Goal: Task Accomplishment & Management: Manage account settings

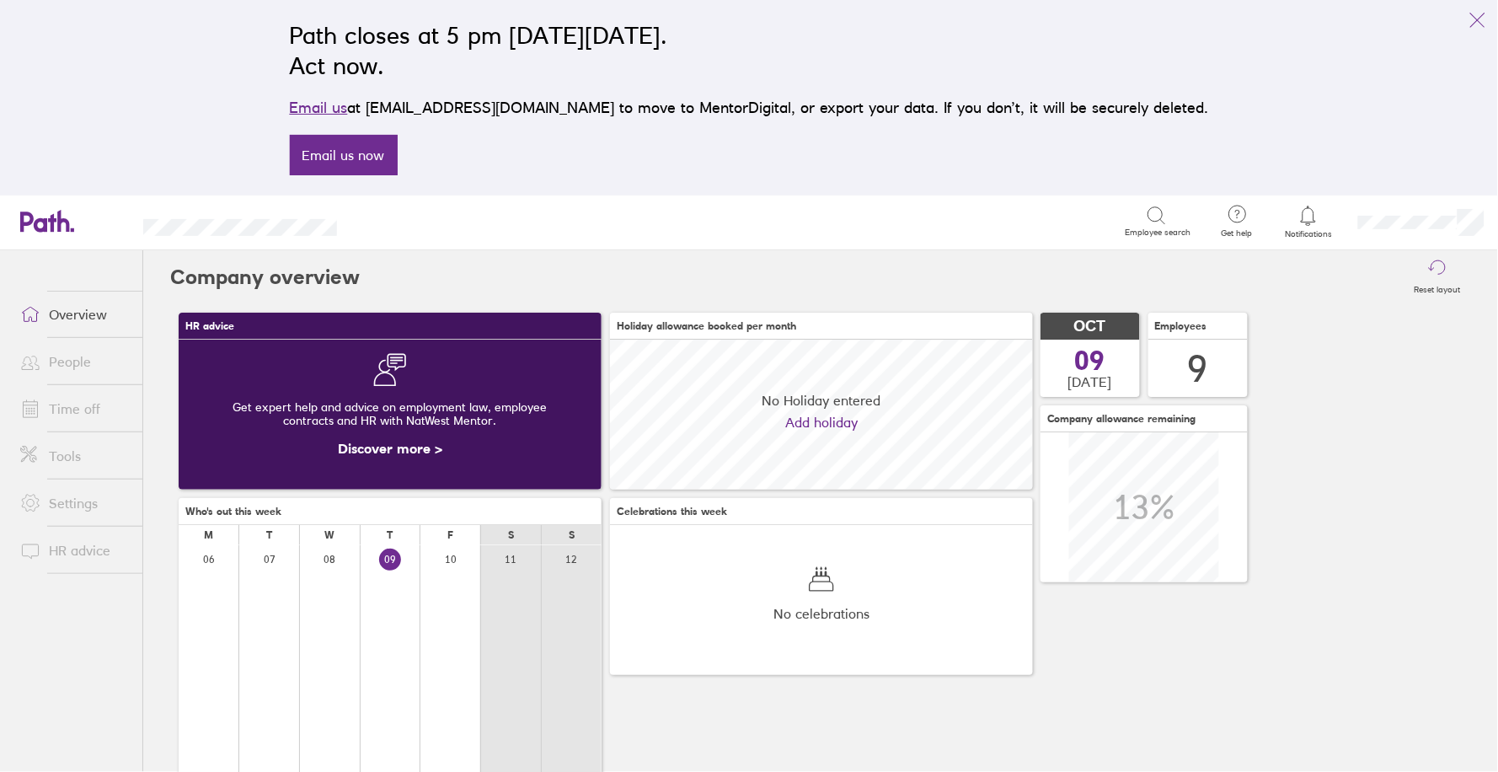
scroll to position [150, 422]
click at [107, 408] on link "Time off" at bounding box center [75, 409] width 136 height 34
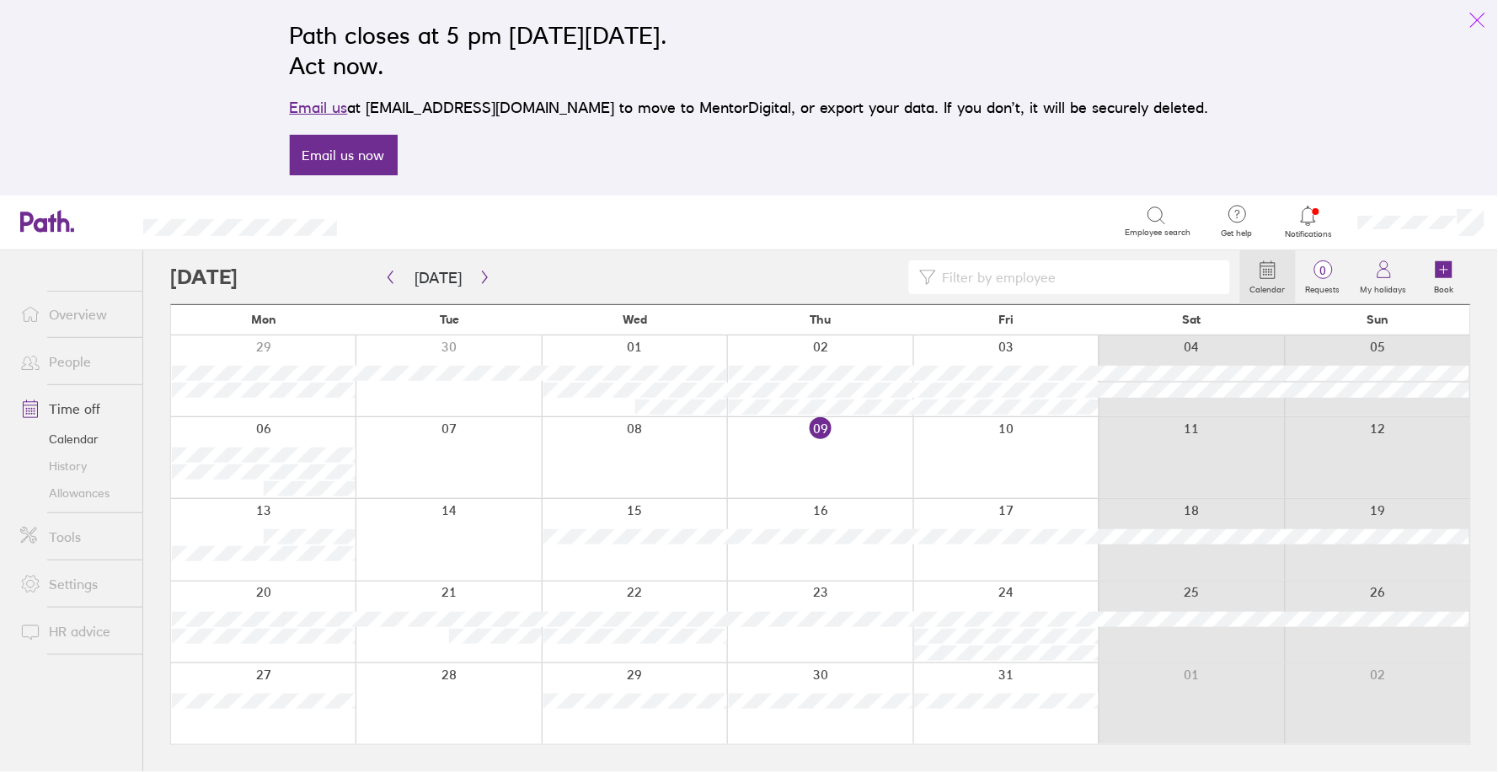
click at [1473, 19] on icon "link" at bounding box center [1478, 20] width 20 height 20
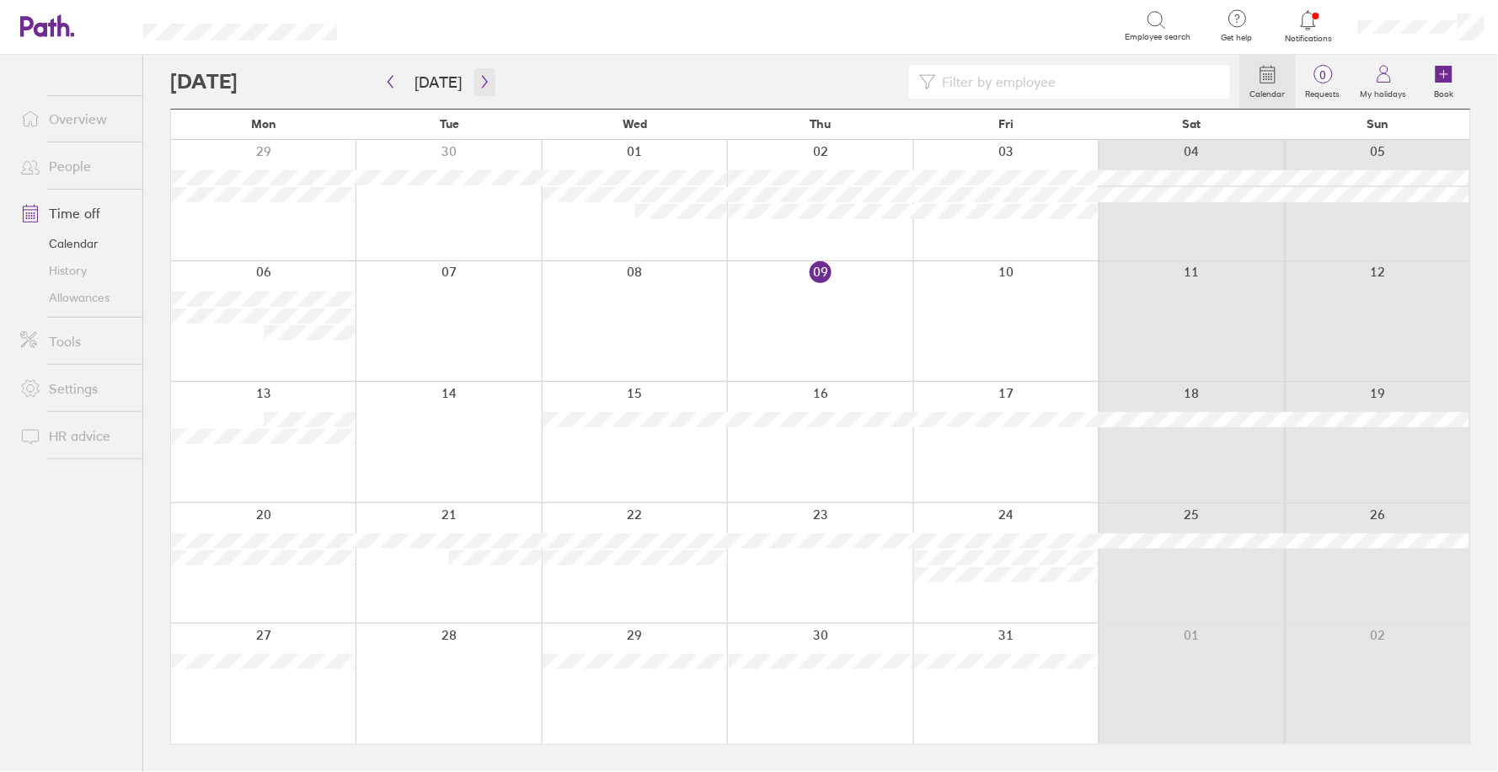
click at [479, 85] on icon "button" at bounding box center [485, 81] width 13 height 13
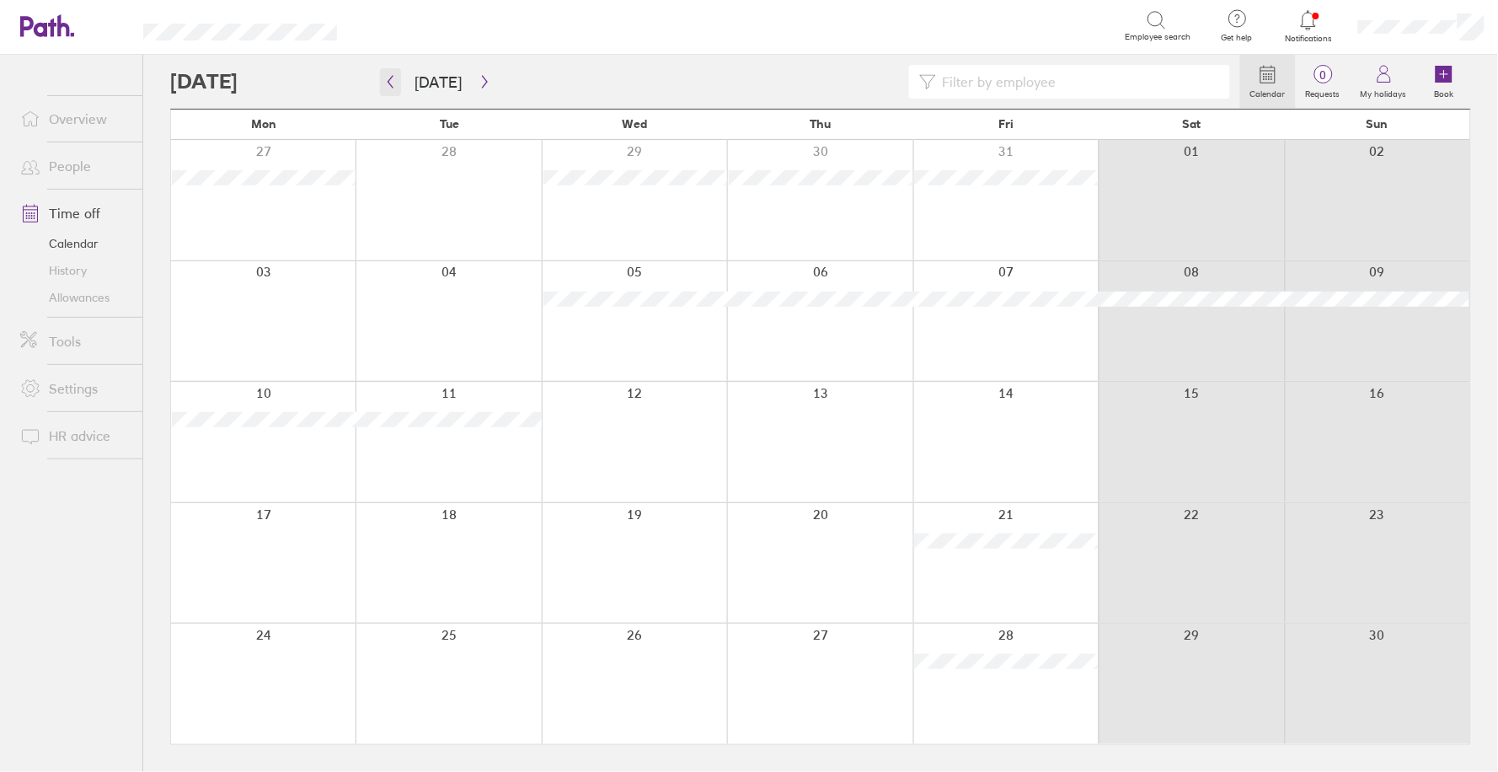
click at [386, 80] on icon "button" at bounding box center [390, 81] width 13 height 13
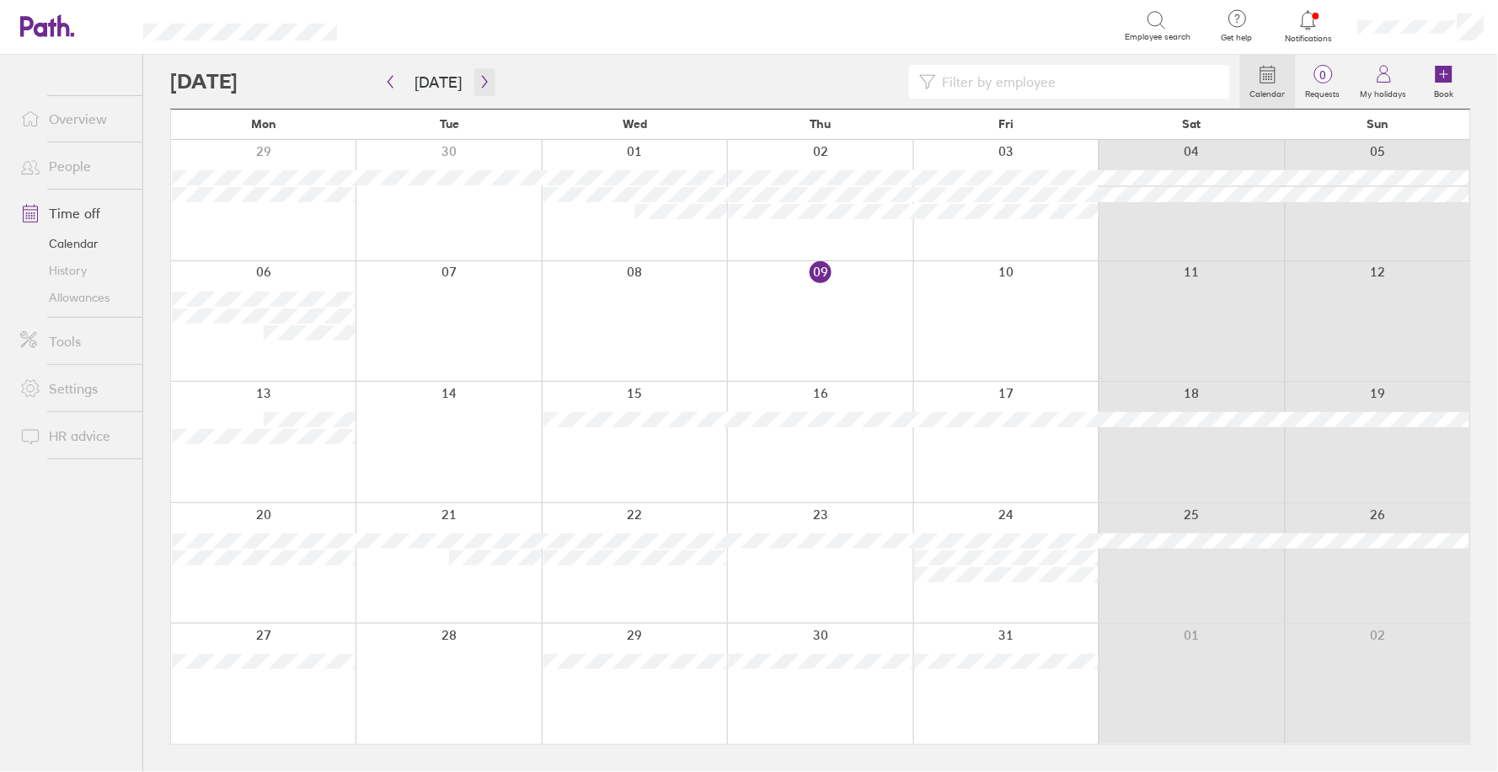
click at [479, 83] on icon "button" at bounding box center [485, 81] width 13 height 13
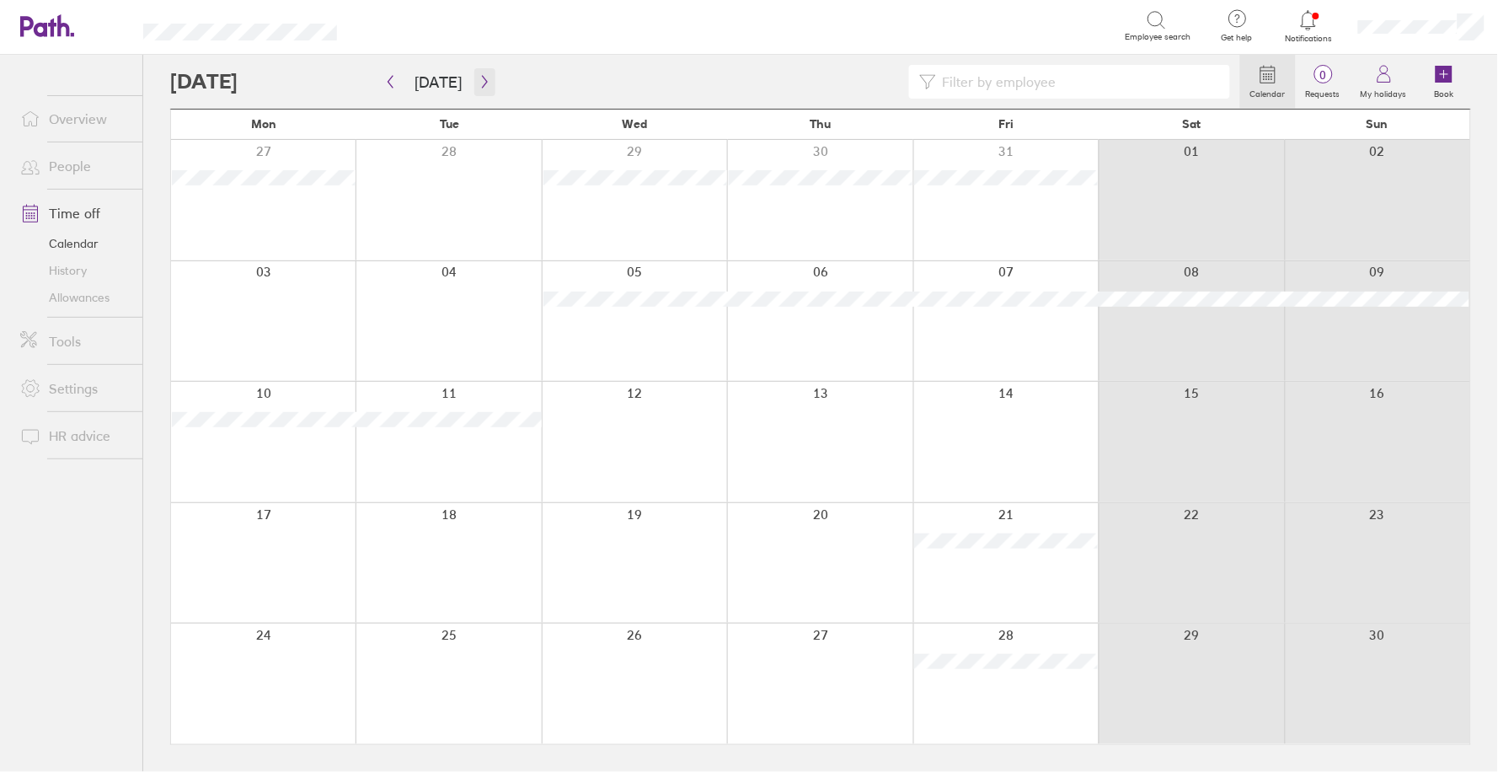
click at [478, 94] on button "button" at bounding box center [484, 82] width 21 height 28
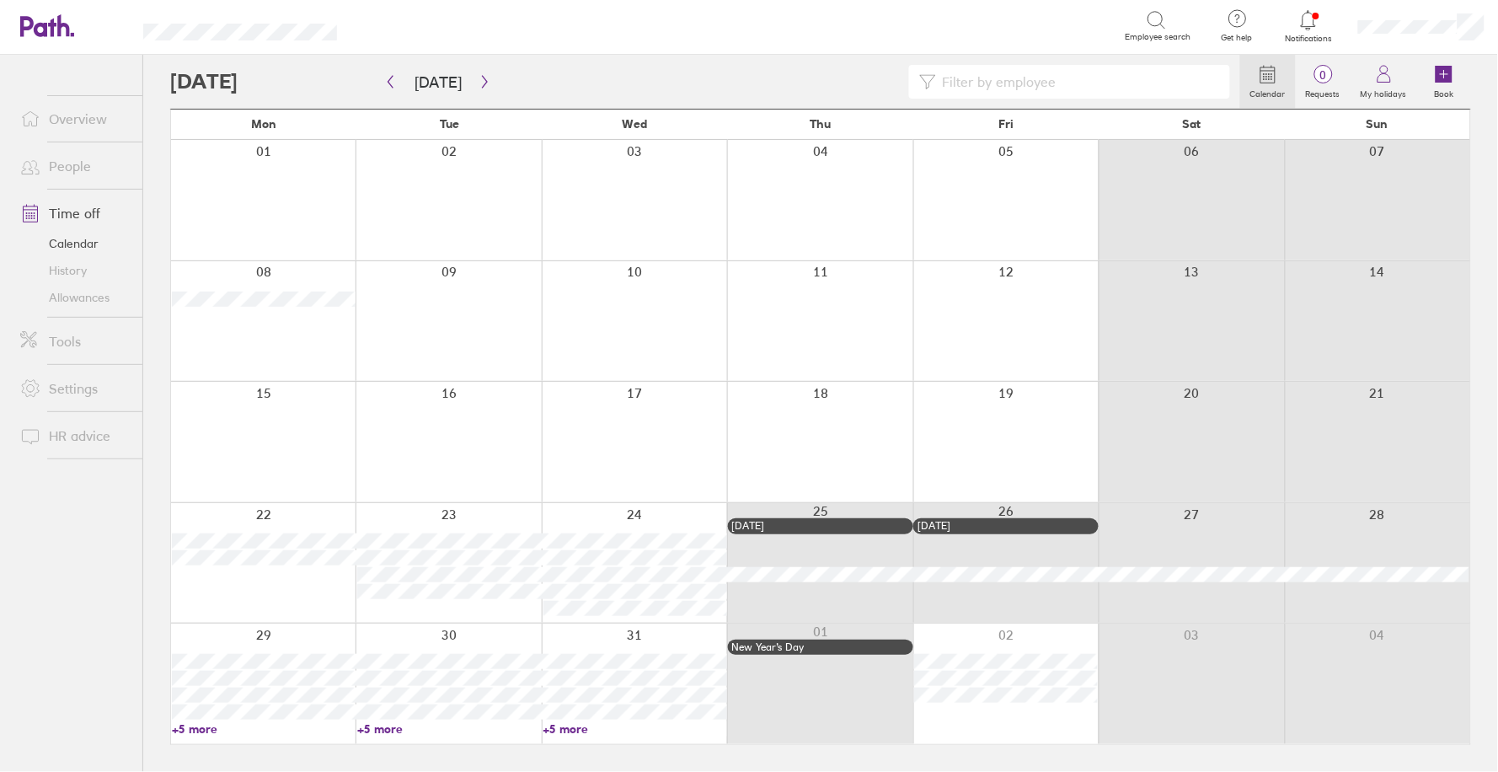
click at [56, 289] on link "Allowances" at bounding box center [75, 297] width 136 height 27
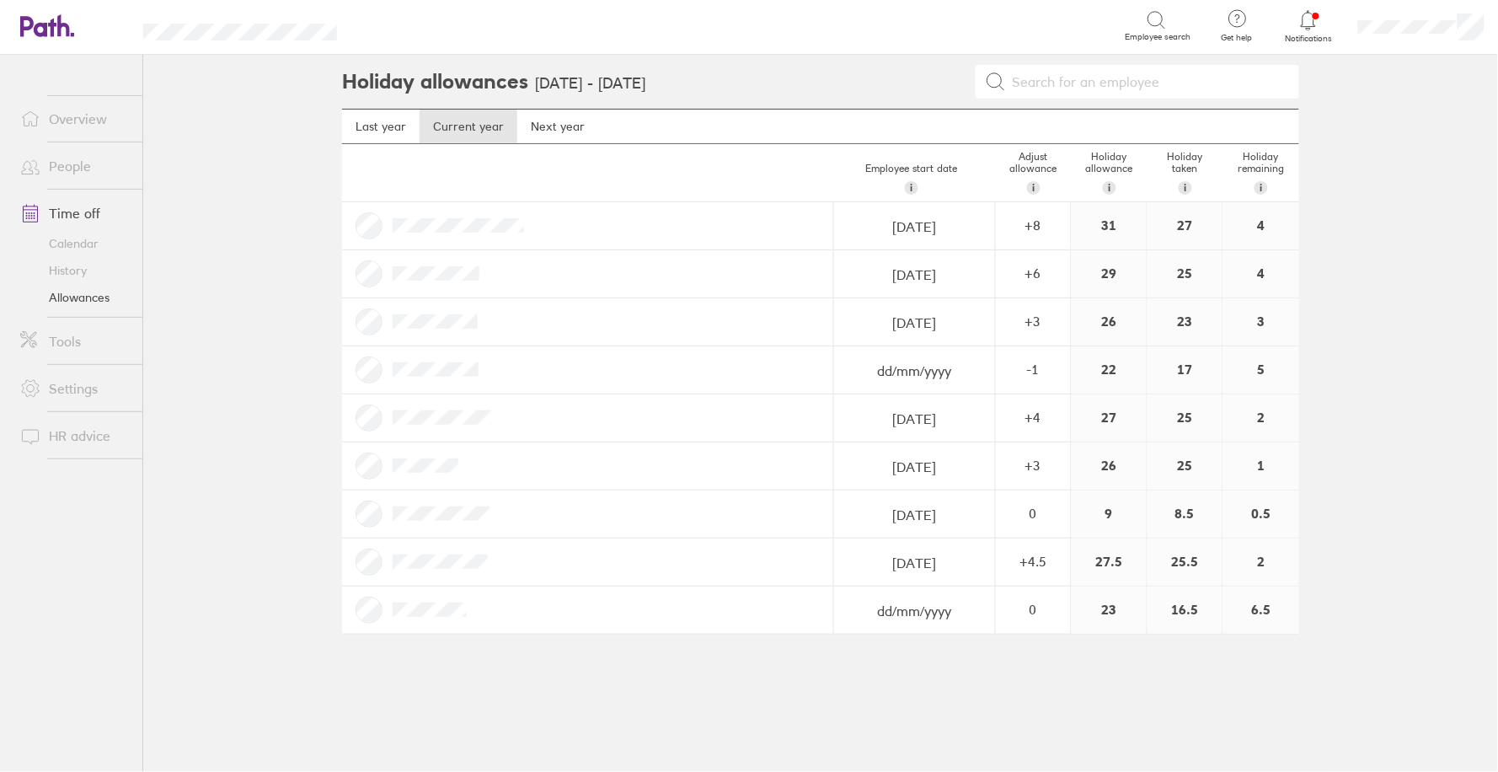
click at [70, 240] on link "Calendar" at bounding box center [75, 243] width 136 height 27
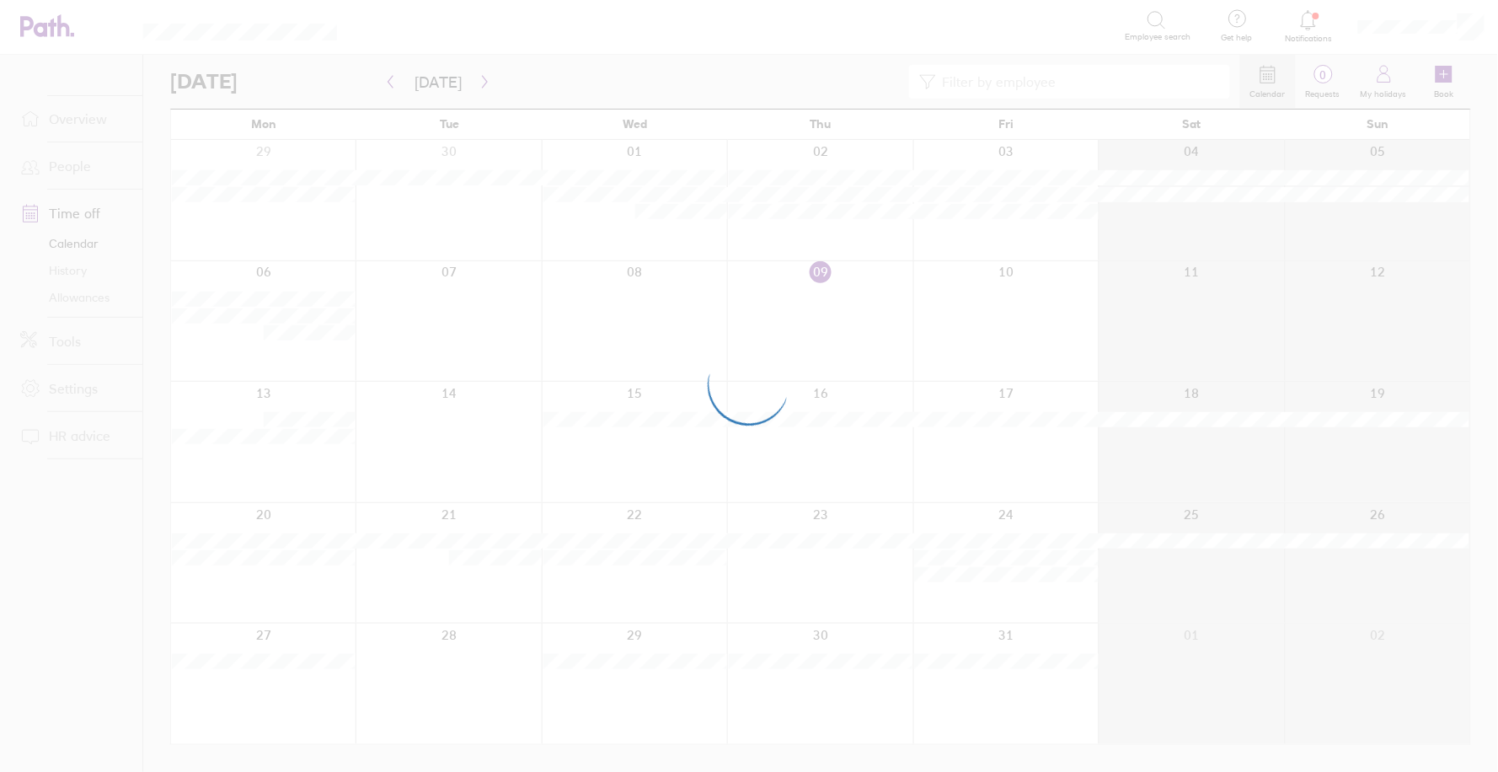
click at [482, 80] on div at bounding box center [749, 386] width 1498 height 772
click at [474, 83] on div at bounding box center [749, 386] width 1498 height 772
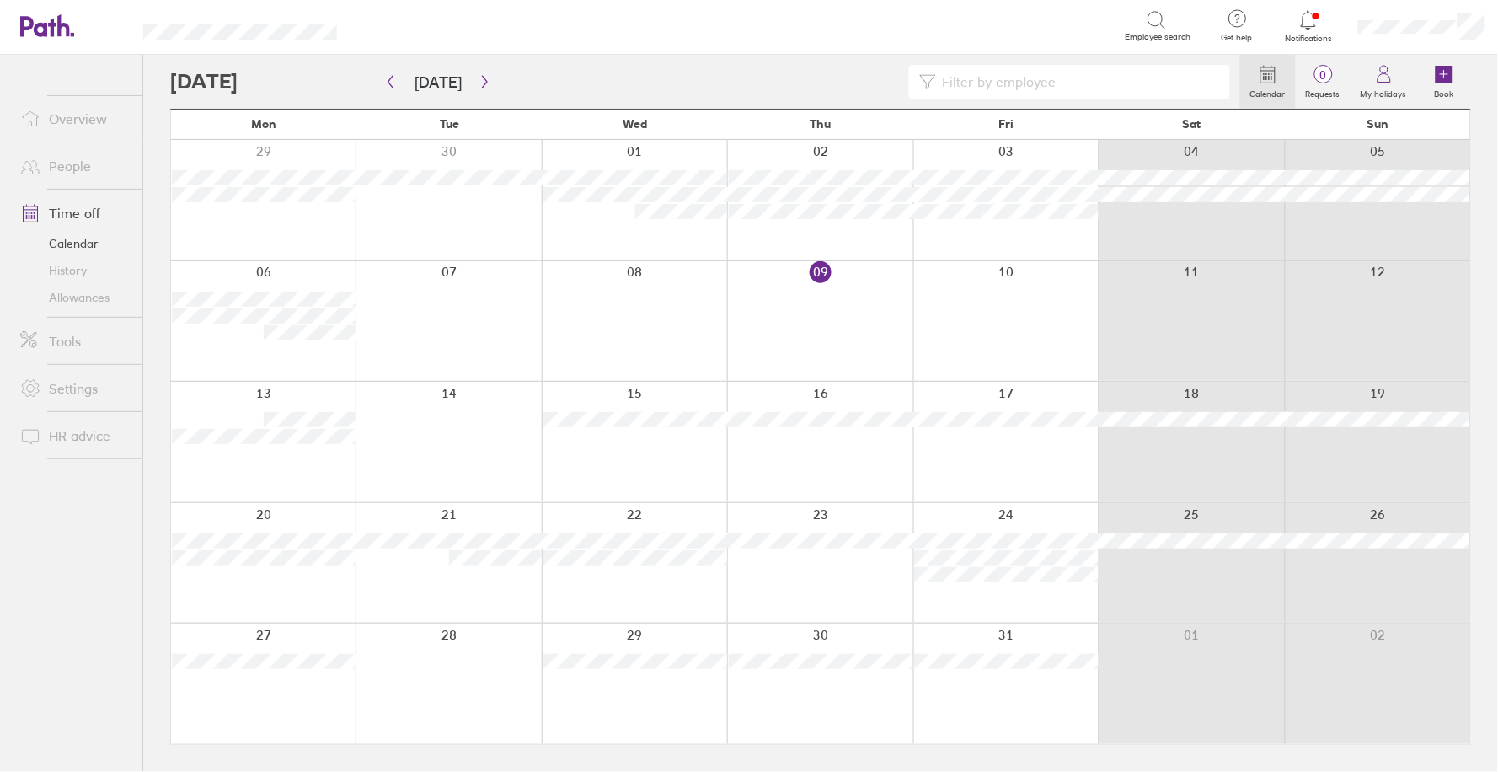
click at [479, 83] on icon "button" at bounding box center [485, 81] width 13 height 13
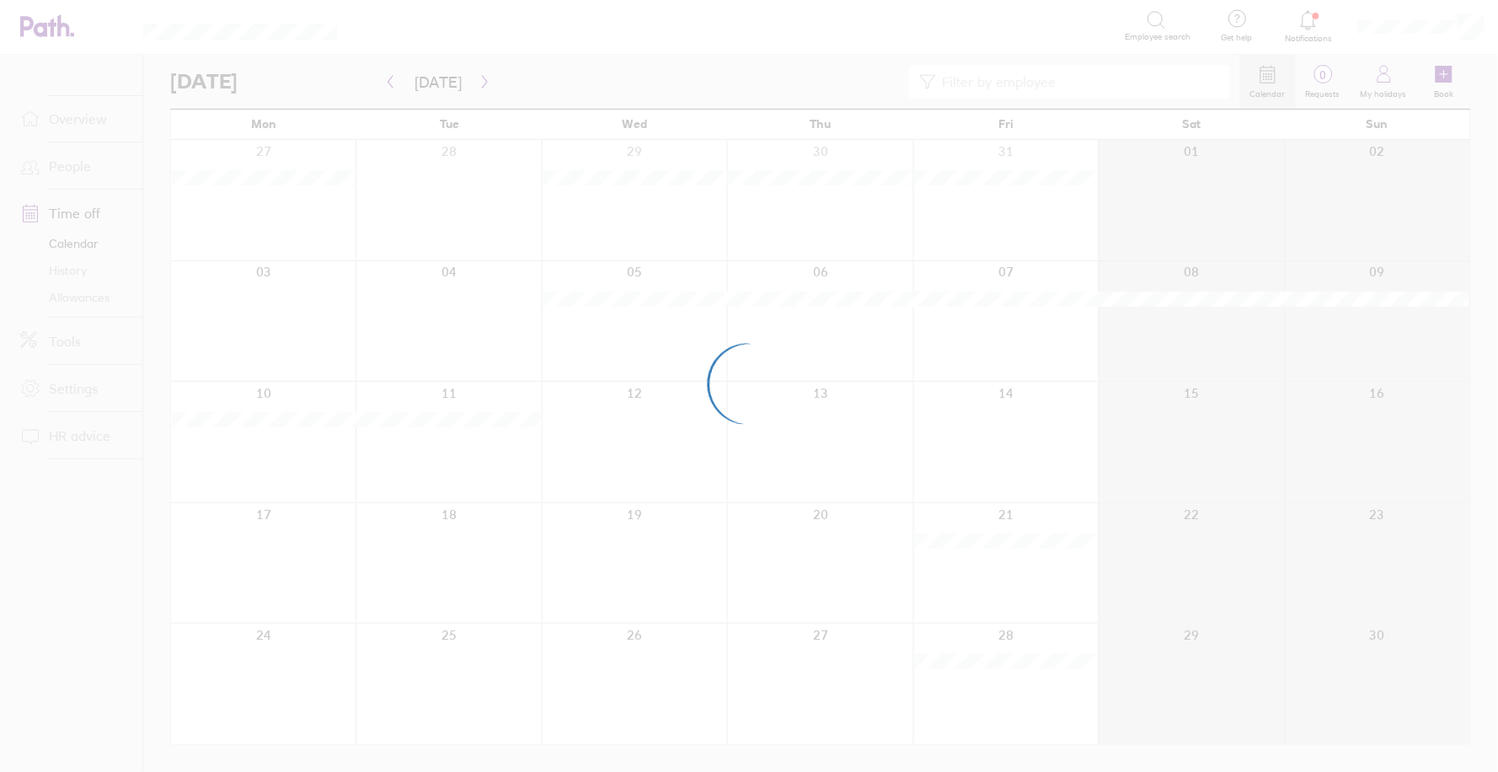
click at [474, 83] on div at bounding box center [749, 386] width 1498 height 772
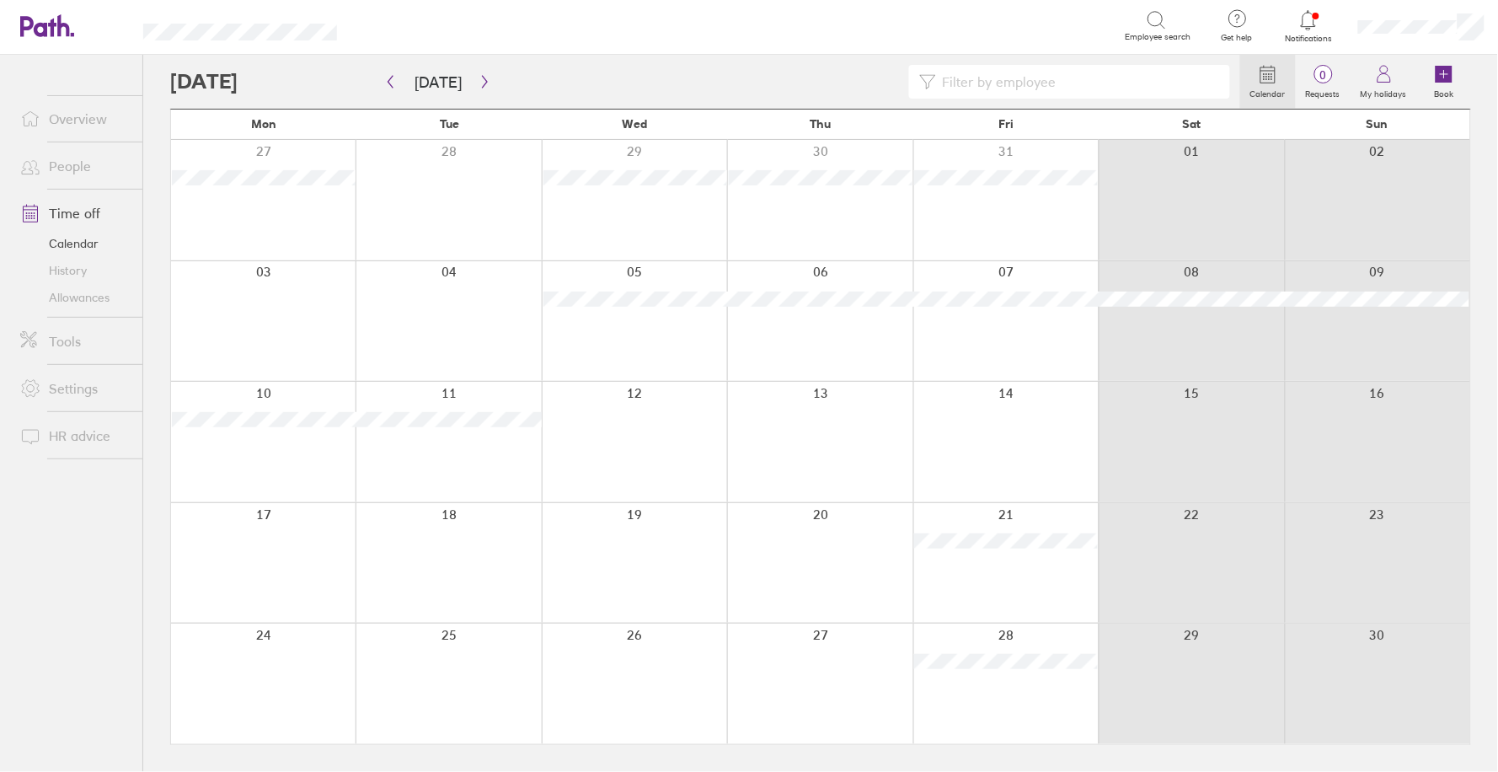
click at [479, 83] on icon "button" at bounding box center [485, 81] width 13 height 13
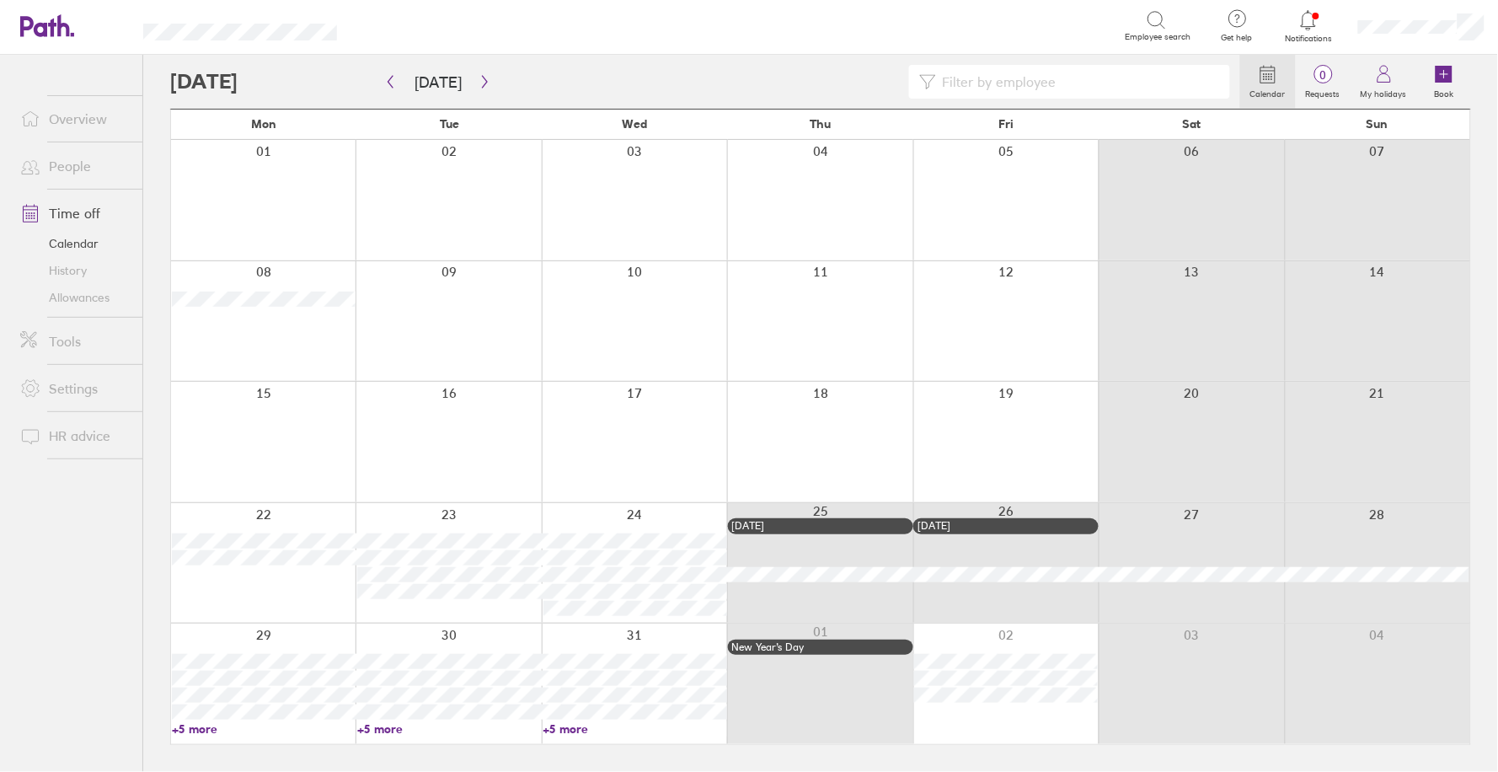
click at [677, 513] on div at bounding box center [634, 563] width 185 height 120
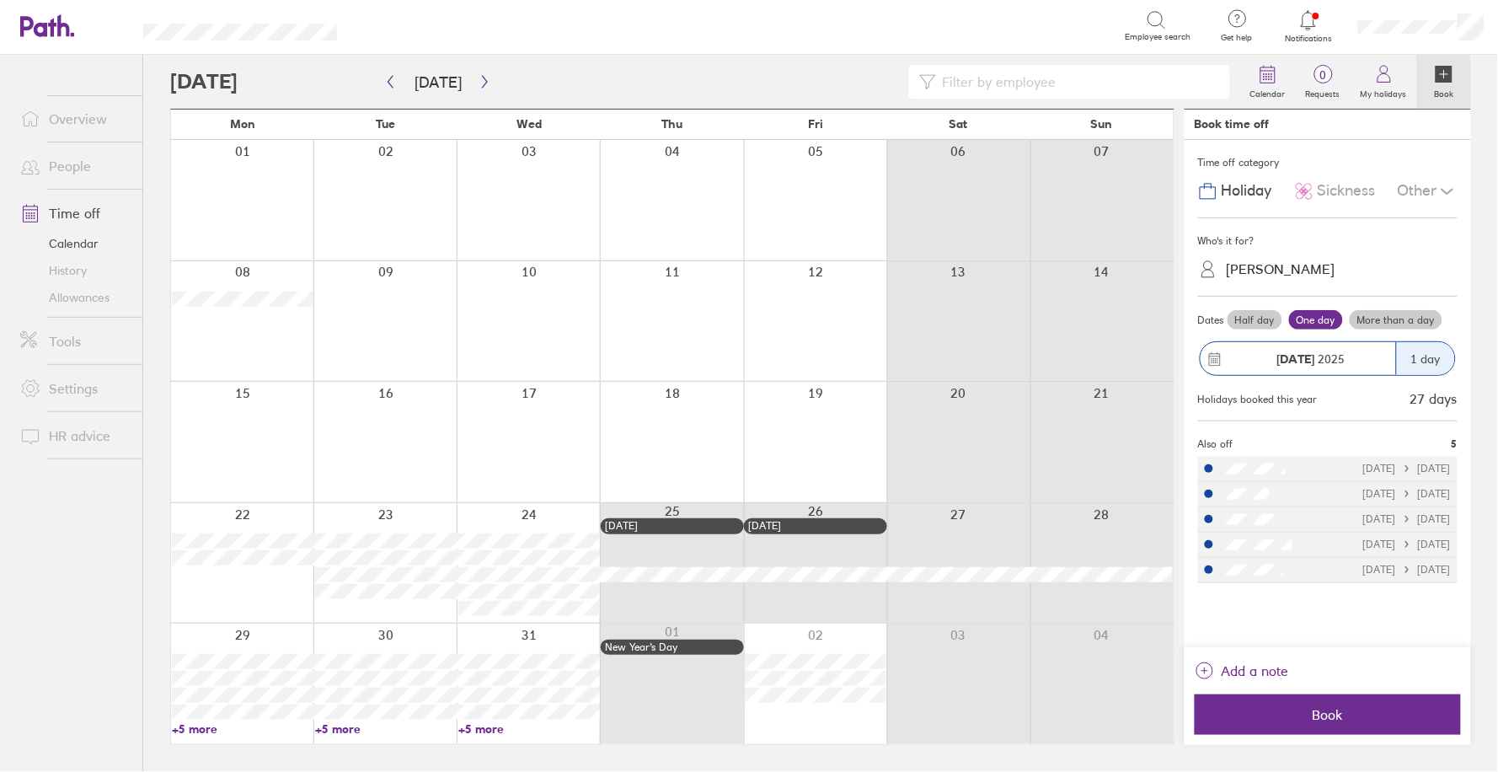
click at [1306, 272] on div "[PERSON_NAME]" at bounding box center [1281, 269] width 109 height 16
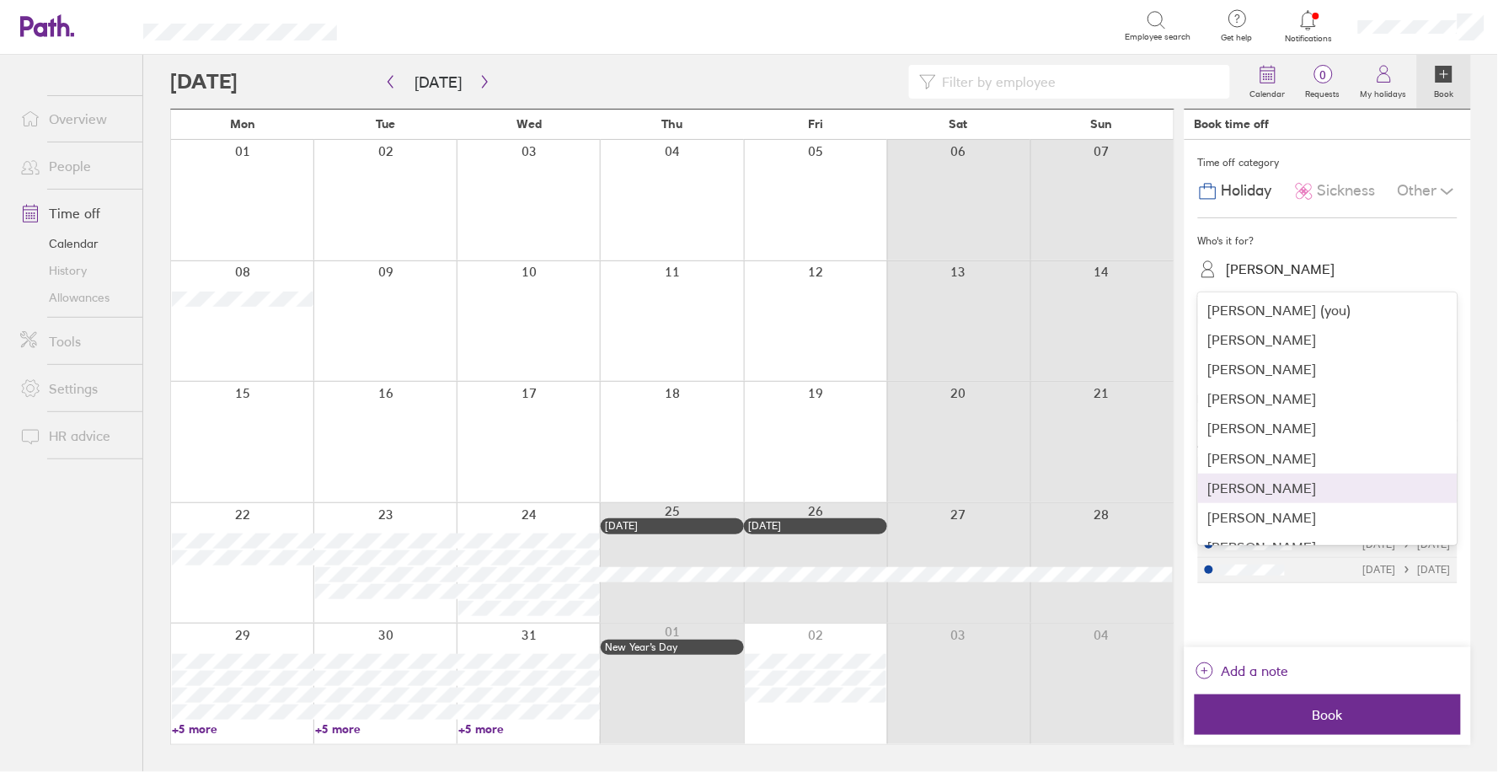
scroll to position [18, 0]
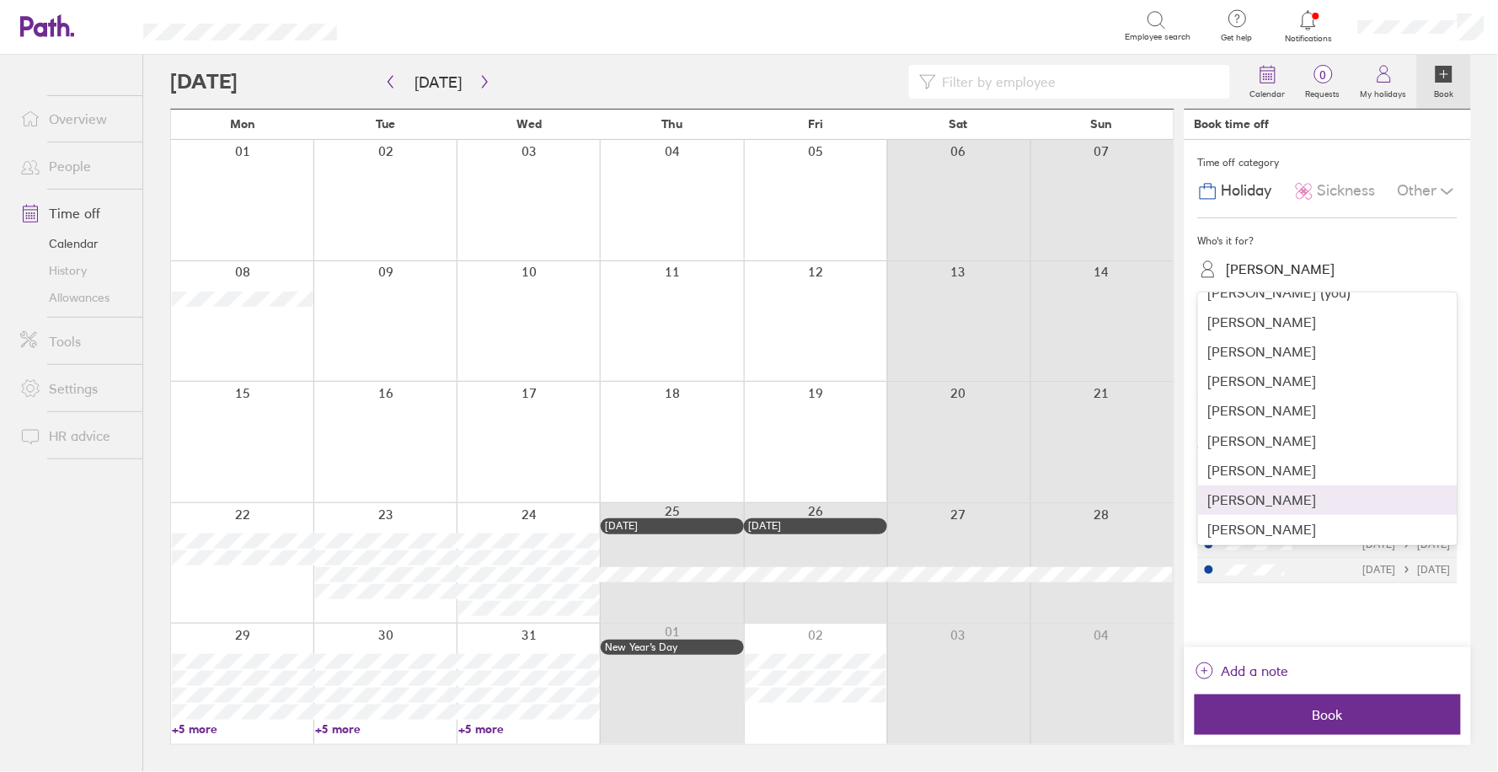
click at [1299, 493] on div "[PERSON_NAME]" at bounding box center [1328, 499] width 260 height 29
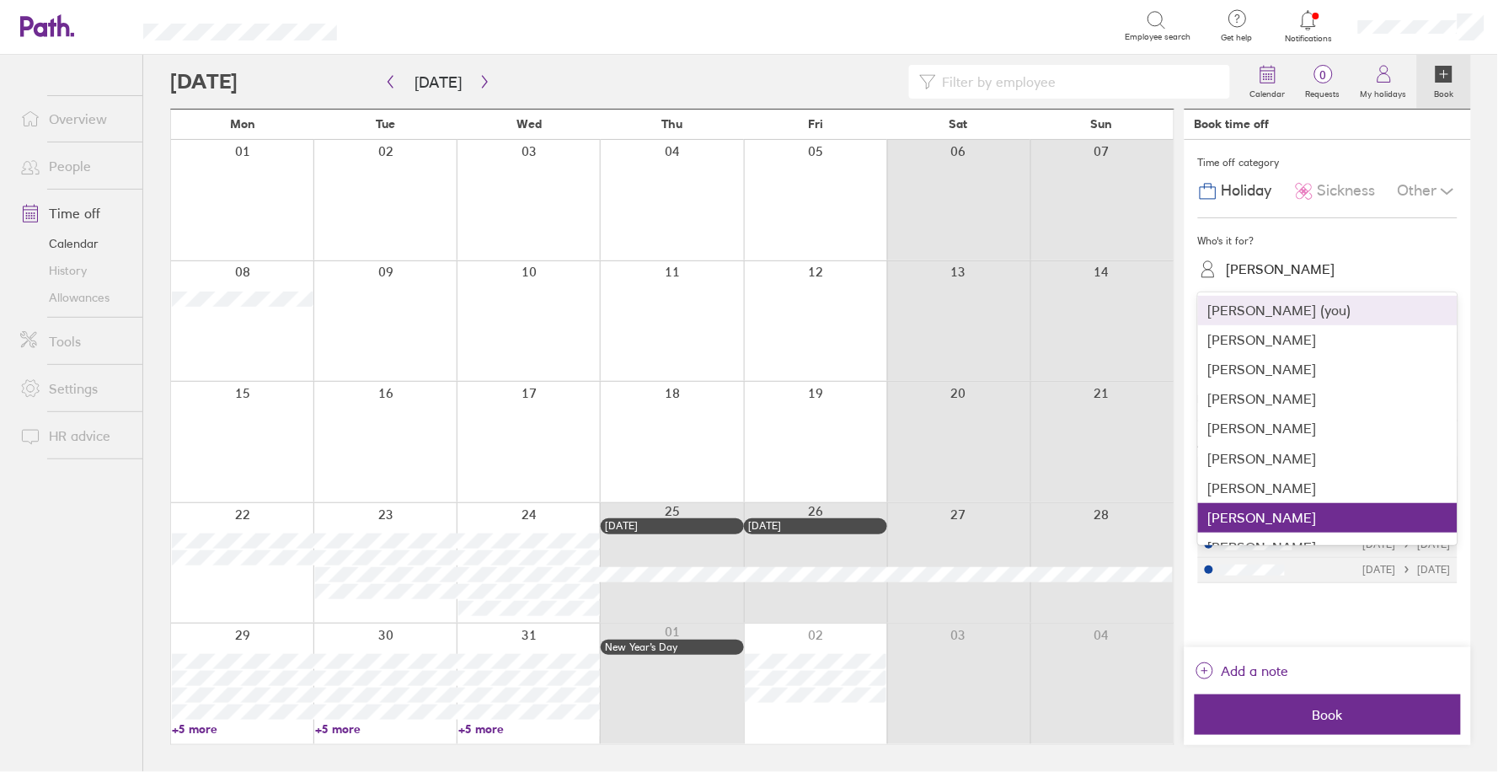
click at [1325, 256] on div "[PERSON_NAME]" at bounding box center [1337, 269] width 239 height 26
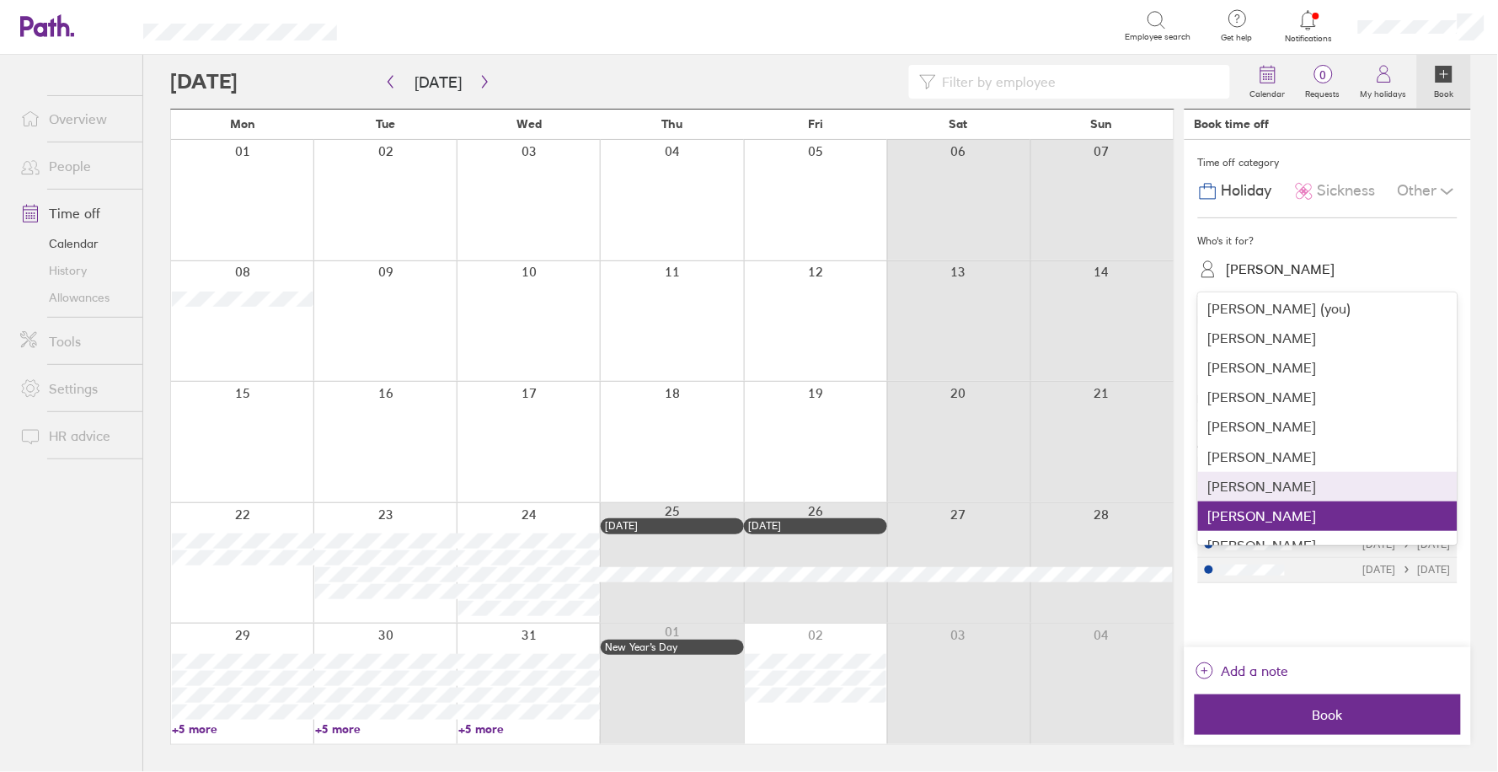
scroll to position [1, 0]
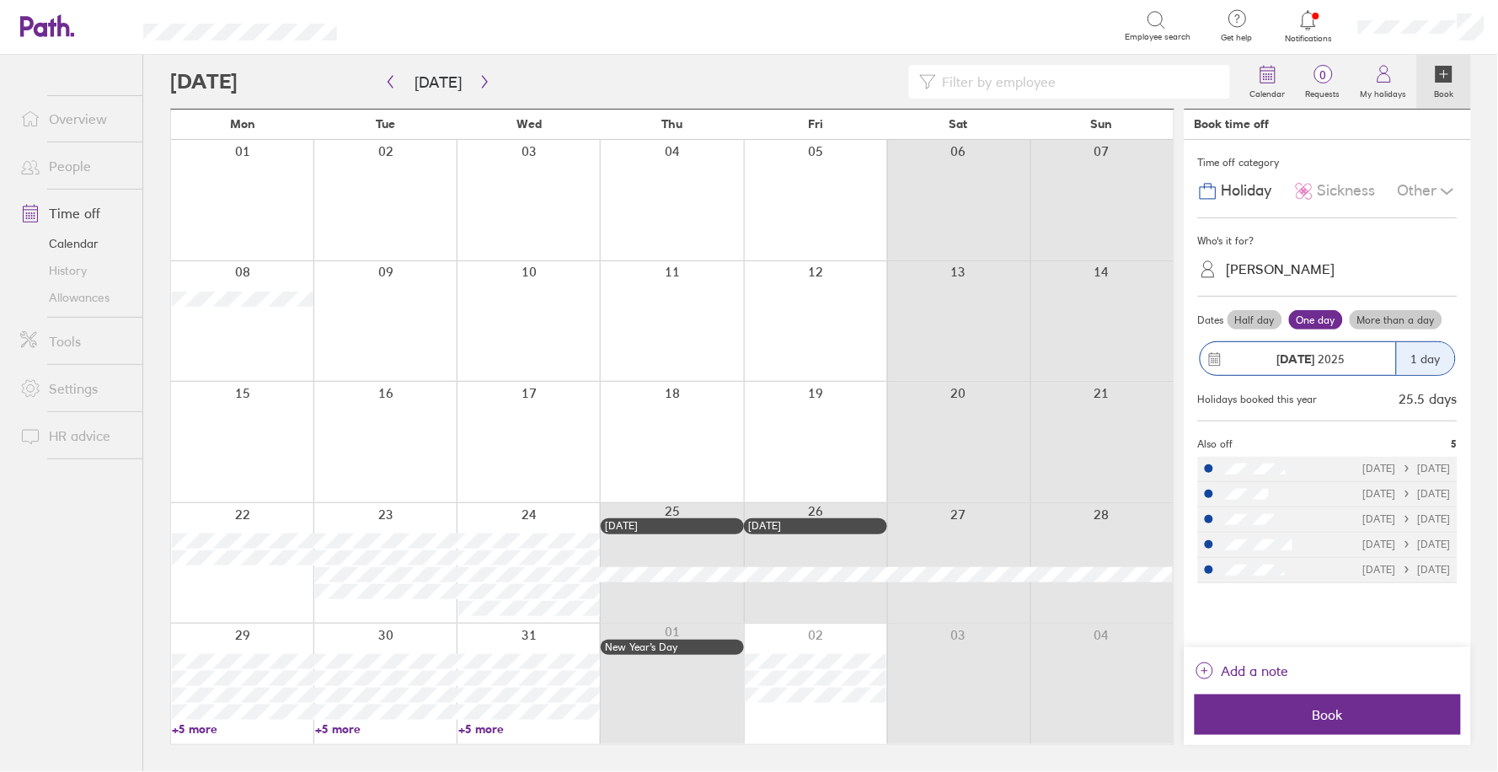
click at [1250, 229] on div "Who's it for?" at bounding box center [1328, 240] width 260 height 25
click at [98, 288] on link "Allowances" at bounding box center [75, 297] width 136 height 27
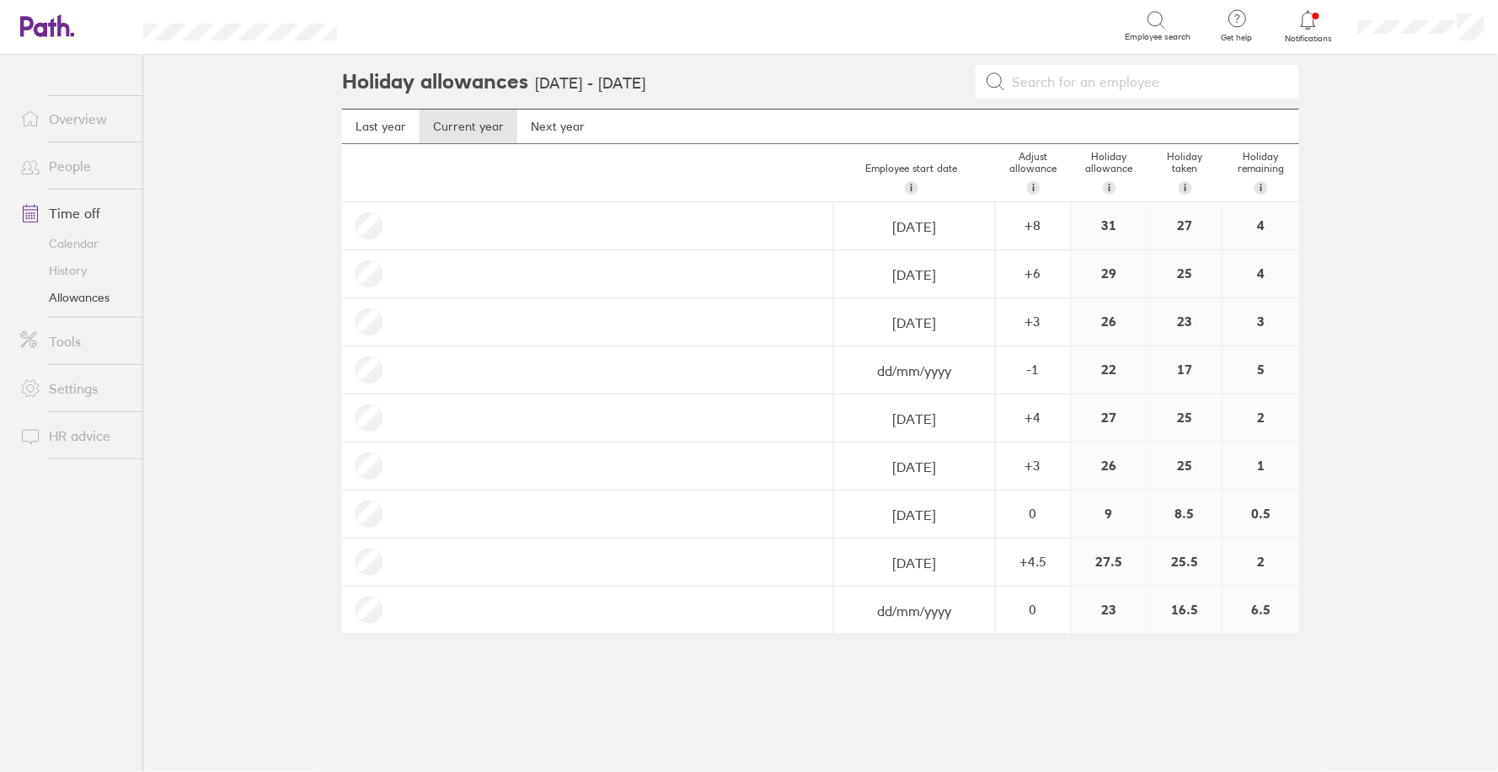
click at [76, 240] on link "Calendar" at bounding box center [75, 243] width 136 height 27
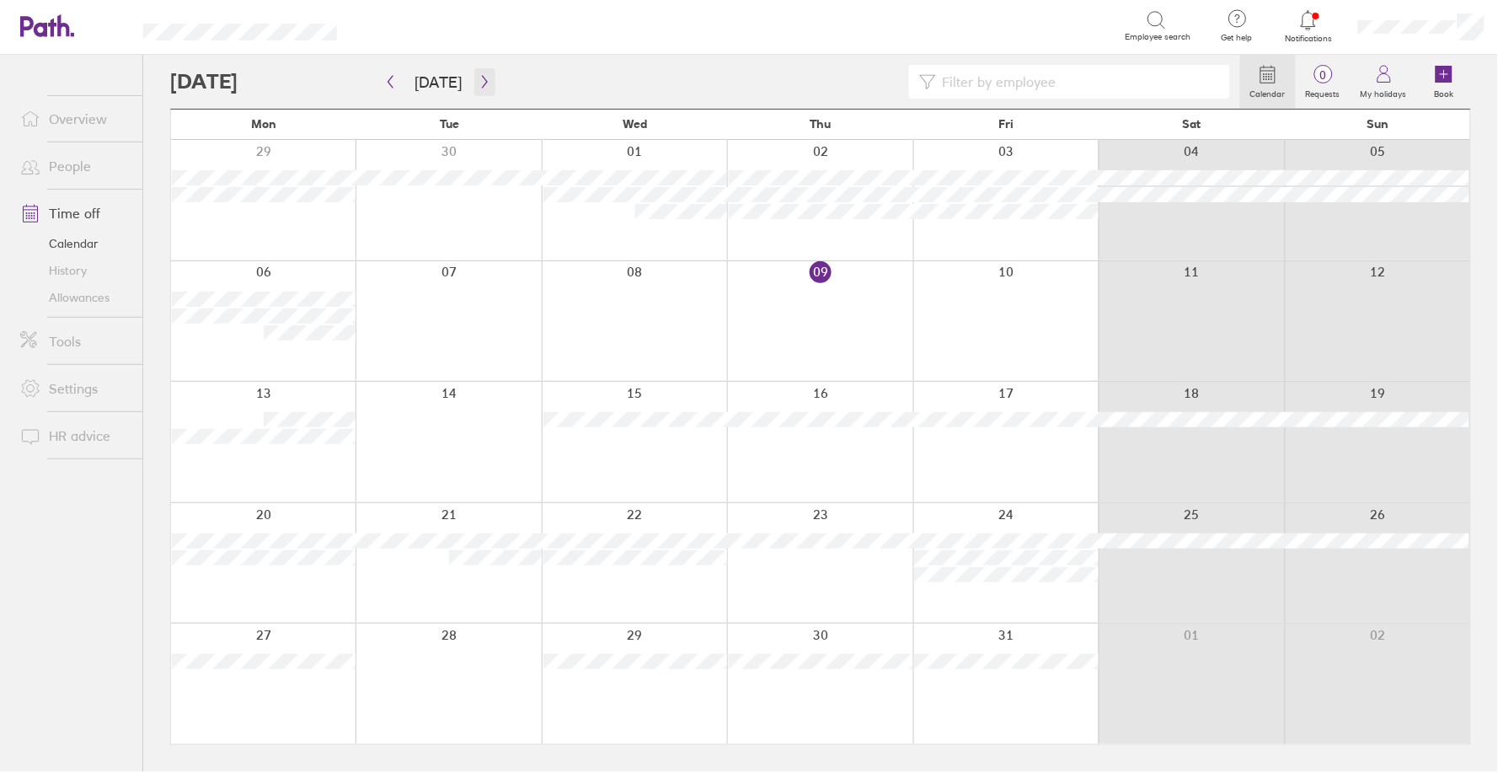
click at [482, 80] on icon "button" at bounding box center [485, 81] width 13 height 13
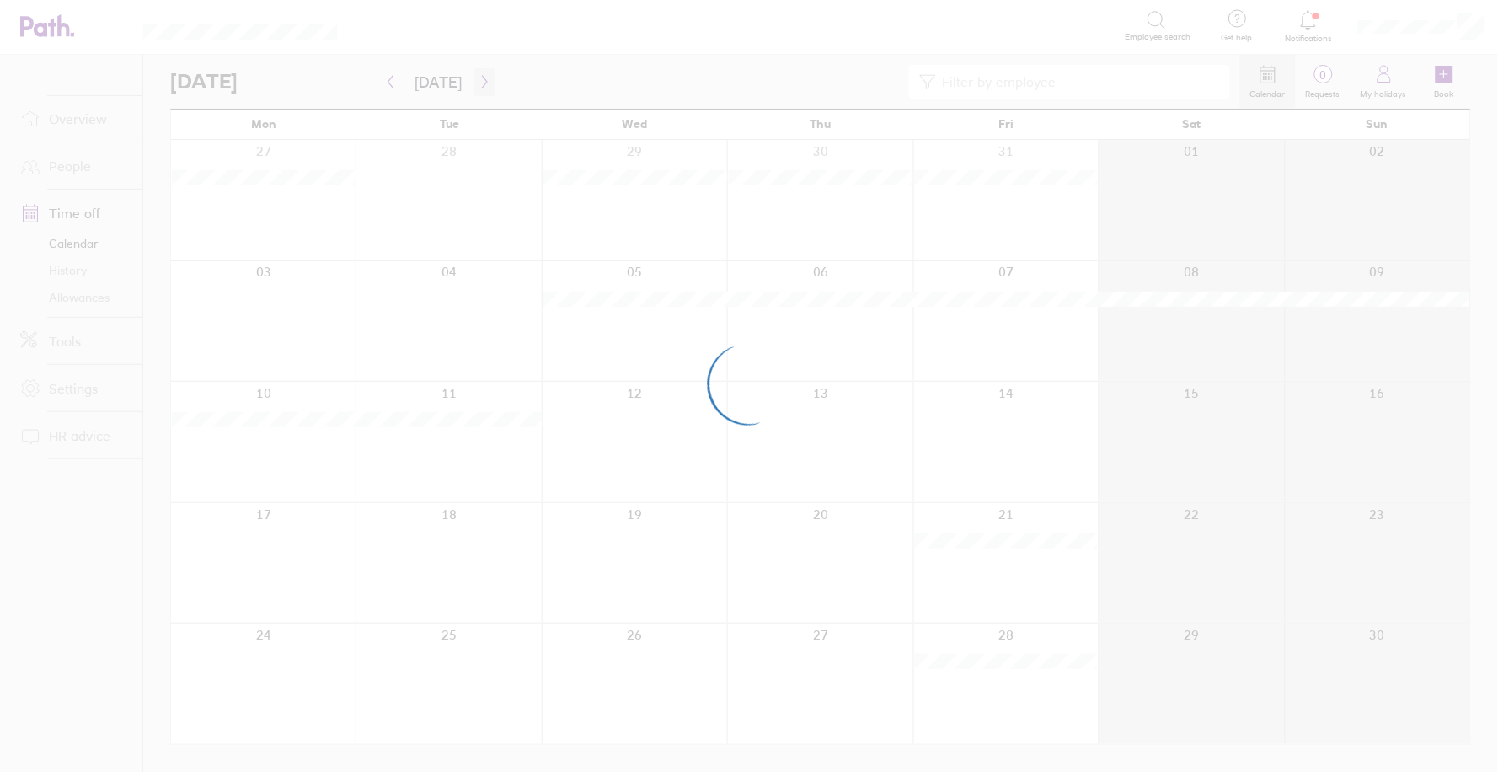
click at [482, 80] on div at bounding box center [749, 386] width 1498 height 772
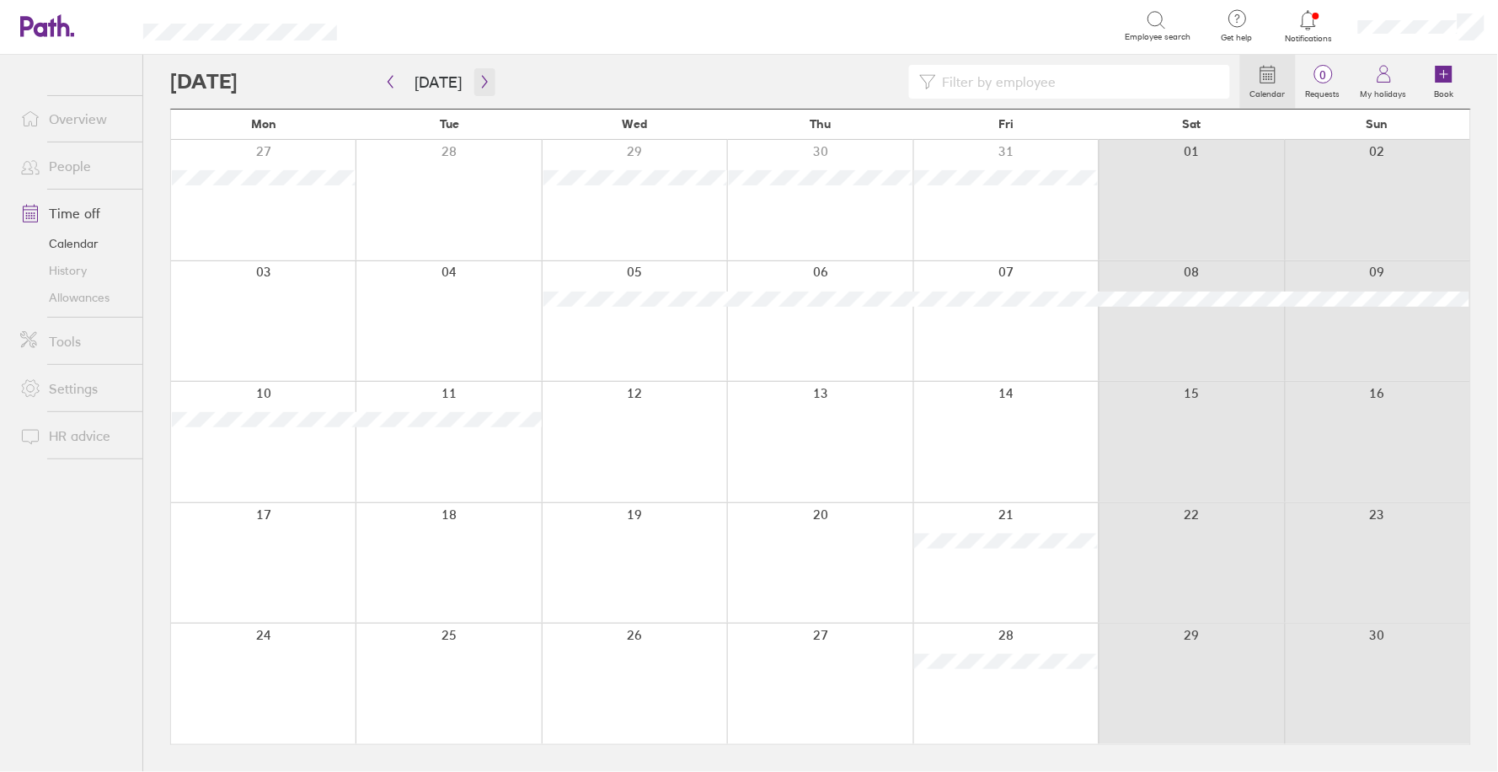
click at [482, 80] on icon "button" at bounding box center [485, 81] width 13 height 13
